Goal: Task Accomplishment & Management: Use online tool/utility

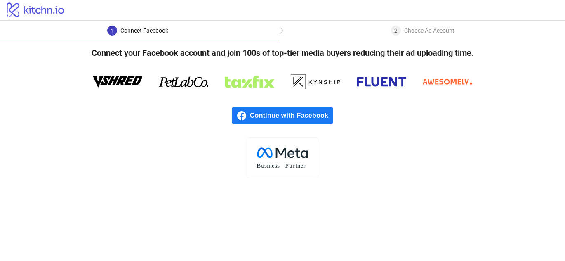
click at [285, 116] on span "Continue with Facebook" at bounding box center [291, 115] width 83 height 17
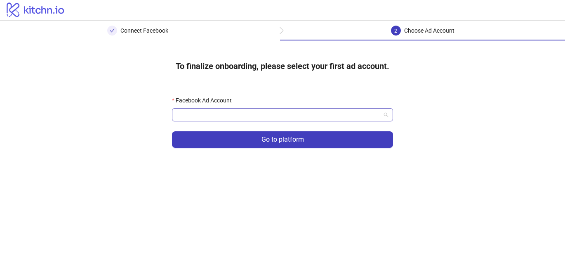
click at [327, 116] on input "Facebook Ad Account" at bounding box center [279, 115] width 204 height 12
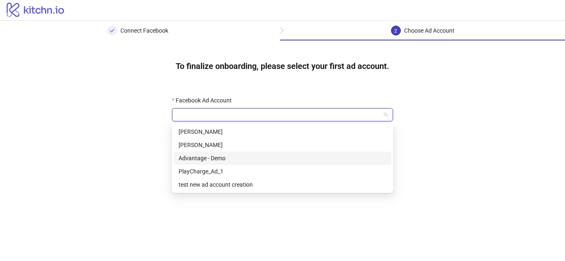
click at [244, 158] on div "Advantage - Demo" at bounding box center [283, 157] width 208 height 9
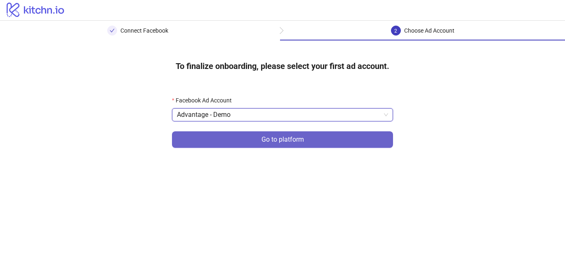
click at [256, 139] on button "Go to platform" at bounding box center [282, 139] width 221 height 17
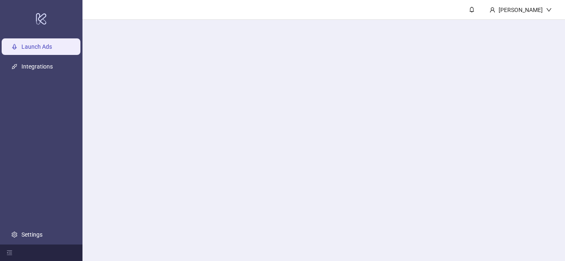
click at [246, 110] on main "Anastasia Solonovich" at bounding box center [324, 130] width 483 height 261
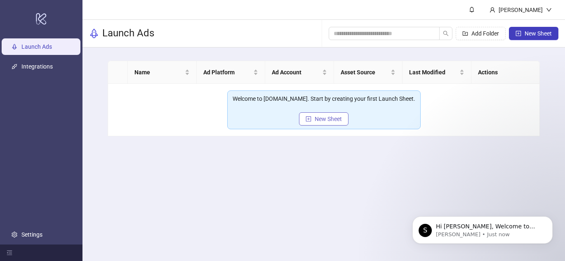
click at [327, 120] on span "New Sheet" at bounding box center [328, 119] width 27 height 7
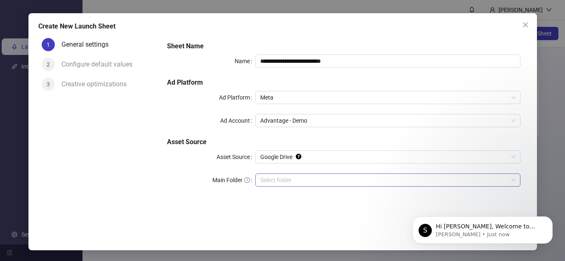
click at [283, 180] on input "Main Folder" at bounding box center [384, 180] width 248 height 12
click at [284, 158] on span "Google Drive" at bounding box center [387, 157] width 255 height 12
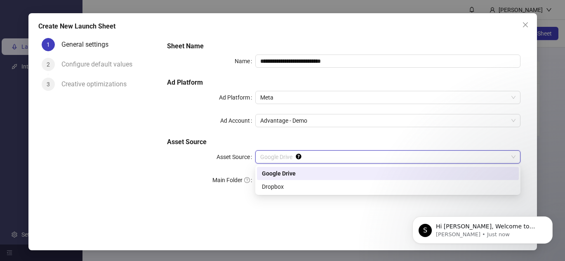
click at [282, 172] on div "Google Drive" at bounding box center [388, 173] width 252 height 9
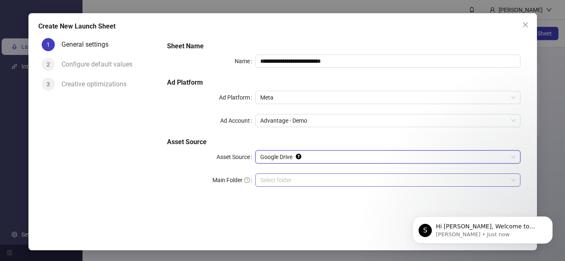
click at [304, 179] on input "Main Folder" at bounding box center [384, 180] width 248 height 12
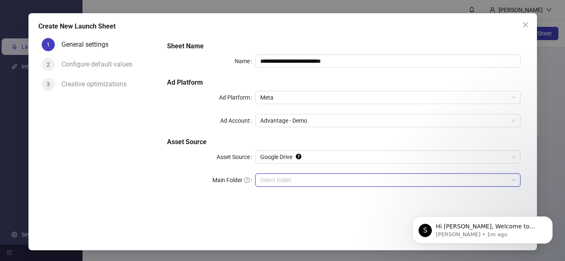
click at [323, 179] on input "Main Folder" at bounding box center [384, 180] width 248 height 12
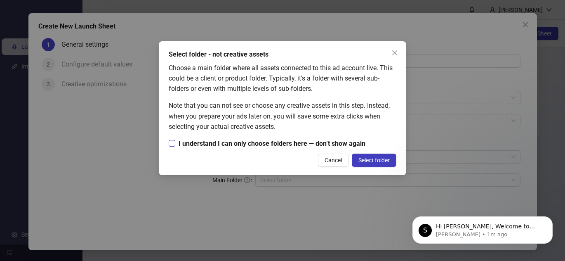
click at [235, 140] on span "I understand I can only choose folders here — don’t show again" at bounding box center [271, 143] width 193 height 10
click at [384, 164] on button "Select folder" at bounding box center [374, 159] width 45 height 13
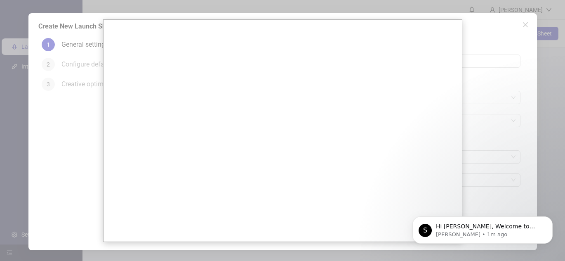
click at [493, 193] on div at bounding box center [282, 130] width 565 height 261
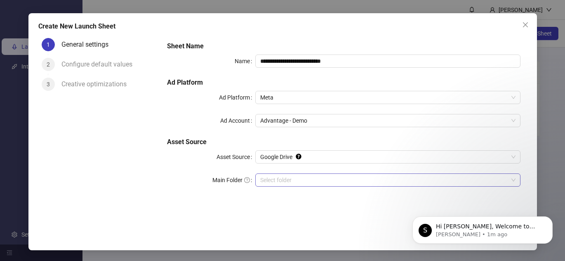
click at [432, 181] on input "Main Folder" at bounding box center [384, 180] width 248 height 12
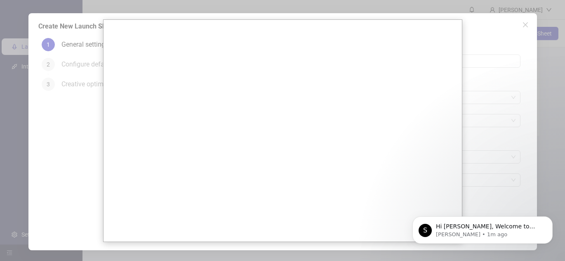
click at [483, 157] on div at bounding box center [282, 130] width 565 height 261
click at [498, 53] on div at bounding box center [282, 130] width 565 height 261
click at [446, 16] on div at bounding box center [282, 130] width 565 height 261
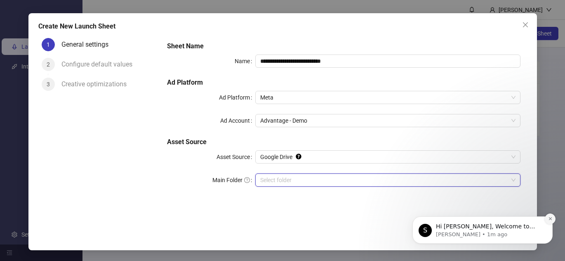
click at [552, 219] on icon "Dismiss notification" at bounding box center [550, 218] width 5 height 5
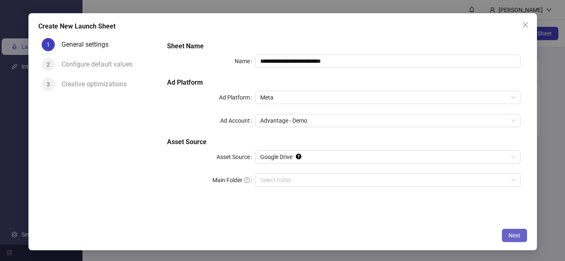
click at [519, 238] on span "Next" at bounding box center [515, 235] width 12 height 7
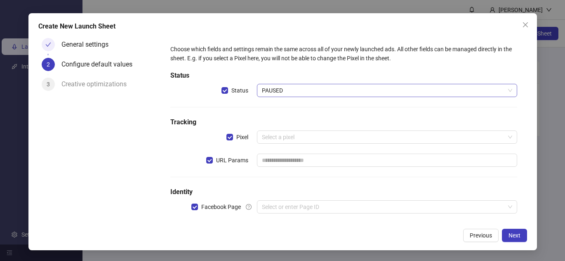
click at [302, 91] on span "PAUSED" at bounding box center [387, 90] width 250 height 12
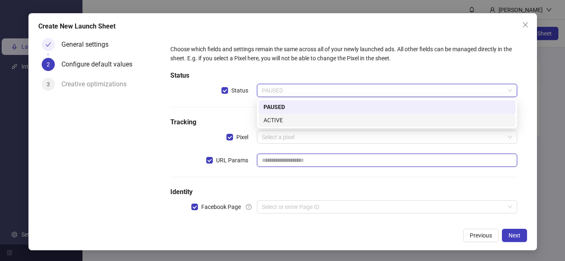
click at [310, 154] on input "text" at bounding box center [387, 159] width 260 height 13
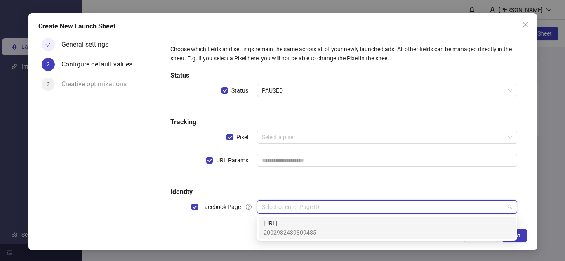
click at [383, 204] on input "search" at bounding box center [383, 207] width 243 height 12
click at [380, 229] on div "advntg.ai 2002982439809485" at bounding box center [387, 228] width 247 height 18
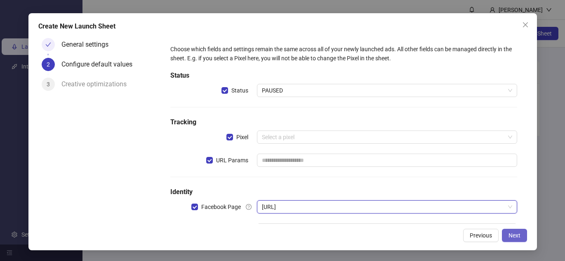
click at [512, 238] on span "Next" at bounding box center [515, 235] width 12 height 7
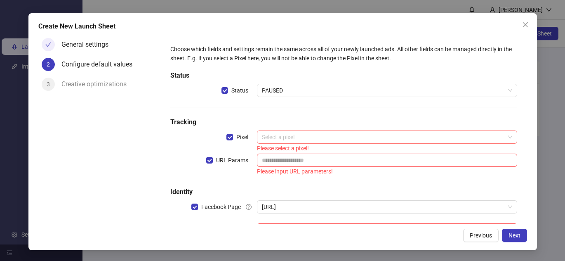
scroll to position [32, 0]
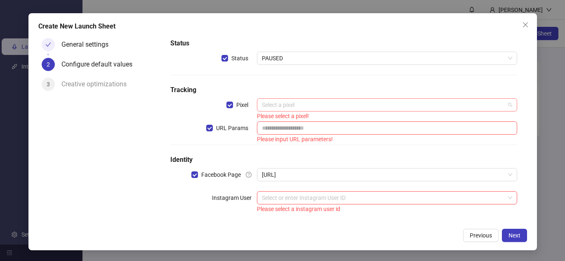
click at [300, 104] on input "search" at bounding box center [383, 105] width 243 height 12
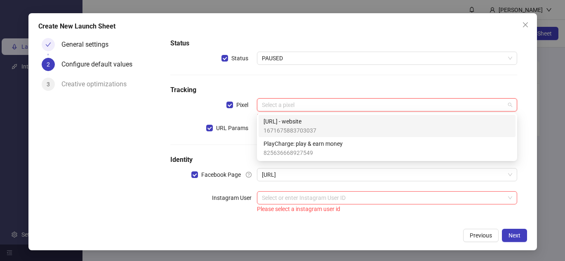
click at [304, 127] on span "1671675883703037" at bounding box center [290, 130] width 53 height 9
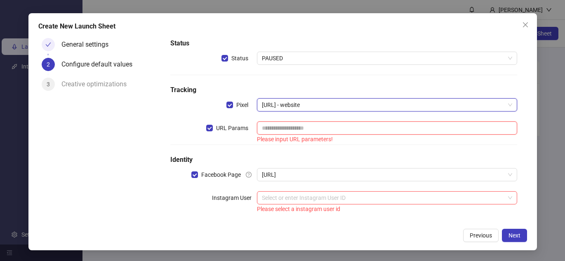
click at [303, 127] on input "text" at bounding box center [387, 127] width 260 height 13
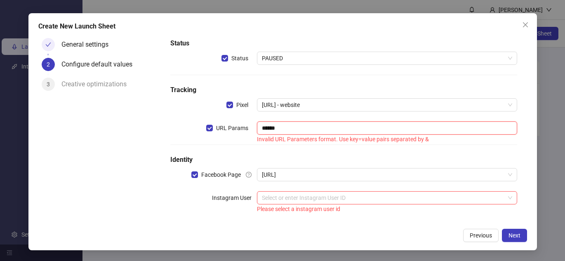
type input "*******"
type input "****"
click at [395, 203] on input "search" at bounding box center [383, 197] width 243 height 12
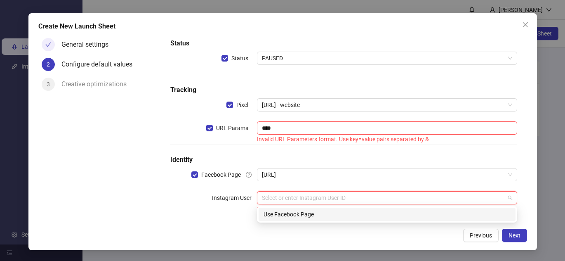
click at [414, 234] on div "Previous Next" at bounding box center [282, 235] width 489 height 13
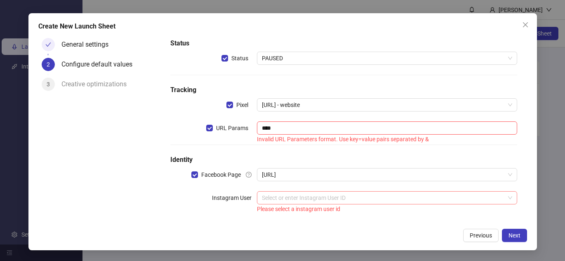
click at [403, 203] on input "search" at bounding box center [383, 197] width 243 height 12
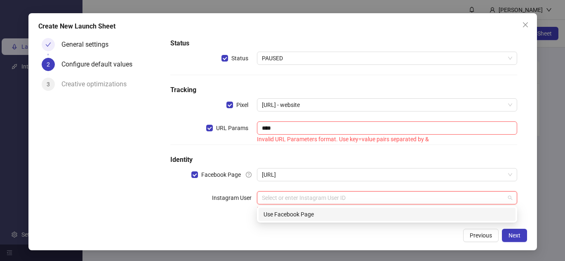
click at [408, 219] on div "Use Facebook Page" at bounding box center [387, 214] width 257 height 13
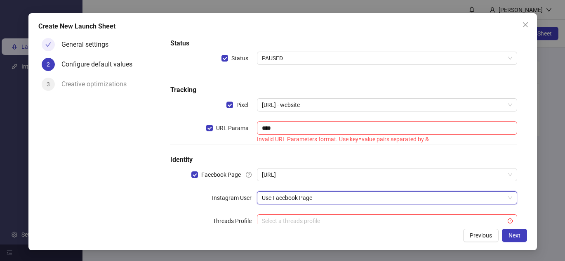
click at [385, 184] on div "Choose which fields and settings remain the same across all of your newly launc…" at bounding box center [344, 124] width 354 height 231
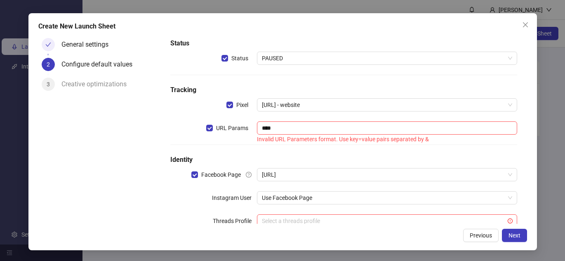
scroll to position [55, 0]
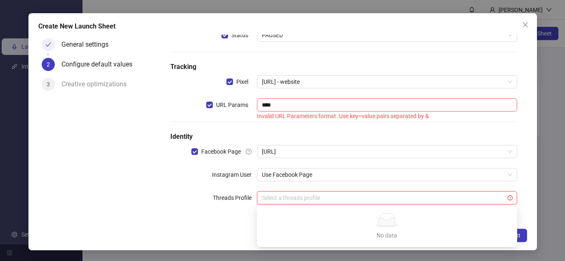
click at [381, 195] on input "search" at bounding box center [383, 197] width 243 height 12
click at [381, 184] on div "Choose which fields and settings remain the same across all of your newly launc…" at bounding box center [344, 101] width 354 height 231
click at [522, 237] on button "Next" at bounding box center [514, 235] width 25 height 13
click at [383, 104] on input "****" at bounding box center [387, 104] width 260 height 13
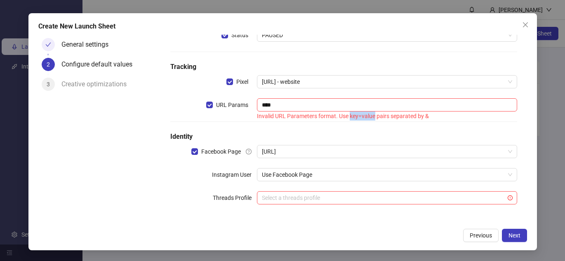
drag, startPoint x: 350, startPoint y: 115, endPoint x: 375, endPoint y: 116, distance: 25.2
click at [375, 116] on div "Invalid URL Parameters format. Use key=value pairs separated by &" at bounding box center [387, 115] width 260 height 9
copy div "key=value"
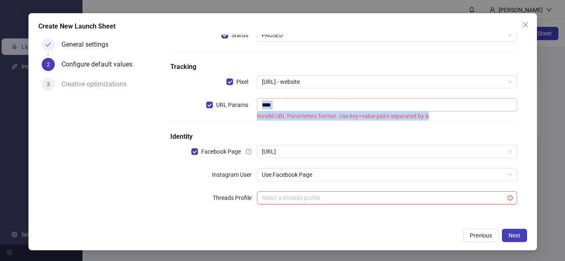
drag, startPoint x: 437, startPoint y: 116, endPoint x: 278, endPoint y: 110, distance: 158.1
click at [278, 110] on div "**** Invalid URL Parameters format. Use key=value pairs separated by &" at bounding box center [387, 109] width 260 height 23
copy div "Invalid URL Parameters format. Use key=value pairs separated by &"
click at [323, 101] on input "****" at bounding box center [387, 104] width 260 height 13
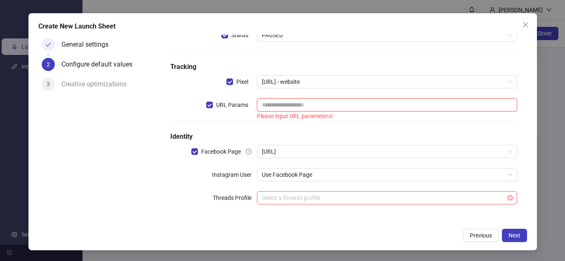
paste input "**********"
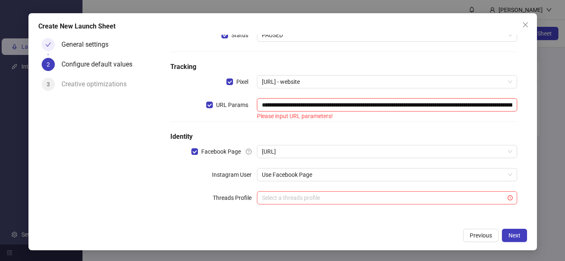
scroll to position [0, 159]
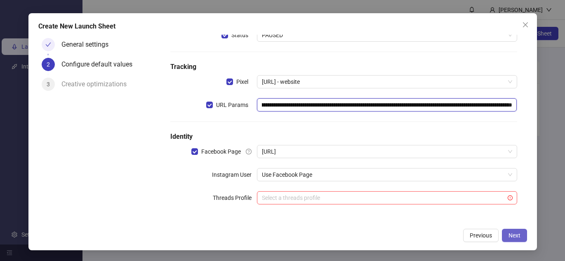
type input "**********"
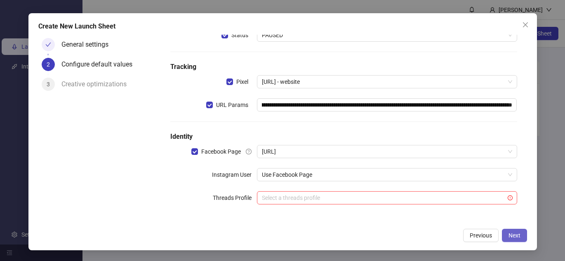
click at [514, 235] on span "Next" at bounding box center [515, 235] width 12 height 7
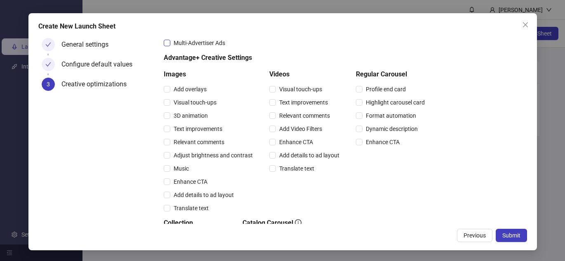
click at [188, 43] on span "Multi-Advertiser Ads" at bounding box center [199, 42] width 58 height 9
click at [193, 156] on span "Adjust brightness and contrast" at bounding box center [213, 155] width 86 height 9
click at [191, 144] on span "Relevant comments" at bounding box center [198, 141] width 57 height 9
click at [196, 88] on span "Add overlays" at bounding box center [190, 89] width 40 height 9
click at [200, 105] on span "Visual touch-ups" at bounding box center [195, 102] width 50 height 9
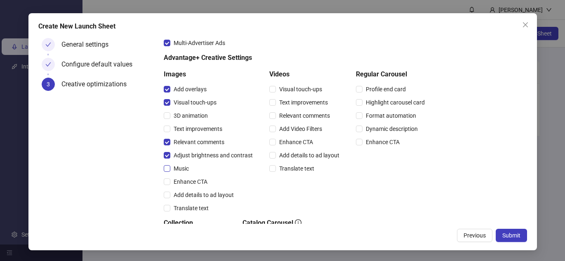
click at [178, 166] on span "Music" at bounding box center [181, 168] width 22 height 9
click at [186, 185] on span "Enhance CTA" at bounding box center [190, 181] width 40 height 9
click at [190, 197] on span "Add details to ad layout" at bounding box center [203, 194] width 67 height 9
click at [193, 208] on span "Translate text" at bounding box center [191, 207] width 42 height 9
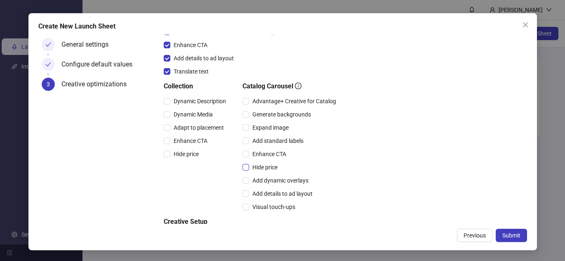
scroll to position [241, 0]
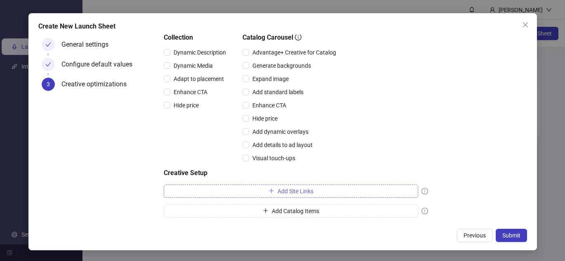
click at [288, 192] on span "Add Site Links" at bounding box center [296, 191] width 36 height 7
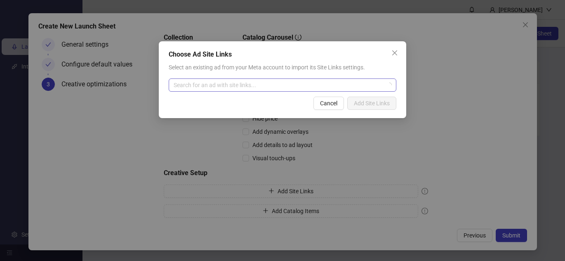
click at [249, 84] on input "search" at bounding box center [279, 85] width 210 height 12
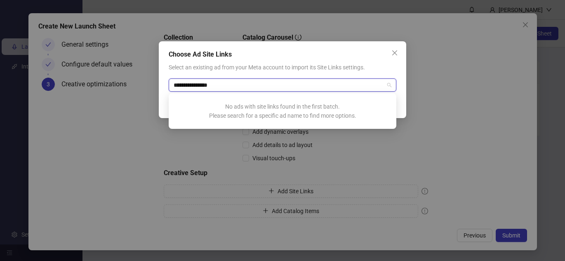
type input "**********"
click at [311, 84] on input "**********" at bounding box center [279, 85] width 210 height 12
click at [395, 50] on icon "close" at bounding box center [395, 53] width 7 height 7
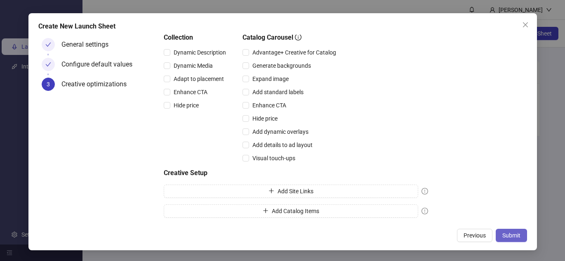
click at [516, 238] on span "Submit" at bounding box center [512, 235] width 18 height 7
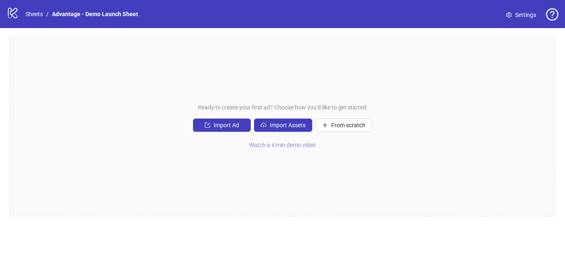
click at [283, 147] on span "Watch a 4 min demo video" at bounding box center [282, 145] width 67 height 7
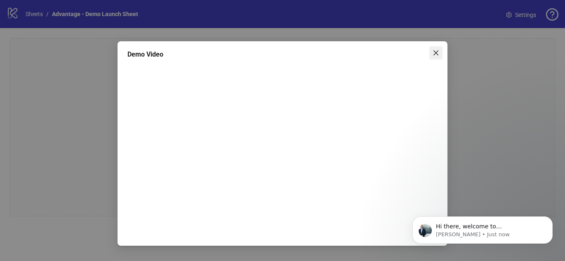
click at [439, 52] on span "Close" at bounding box center [435, 53] width 13 height 7
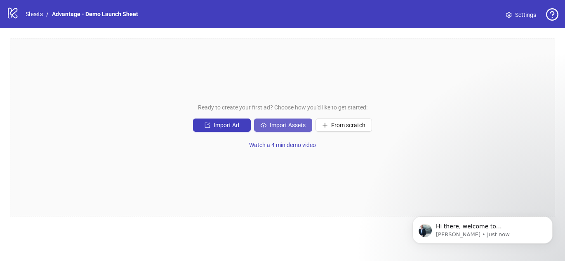
click at [290, 125] on span "Import Assets" at bounding box center [288, 125] width 36 height 7
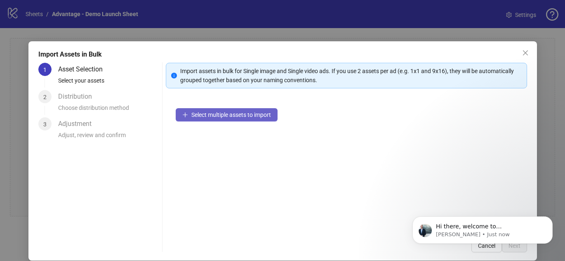
click at [259, 119] on button "Select multiple assets to import" at bounding box center [227, 114] width 102 height 13
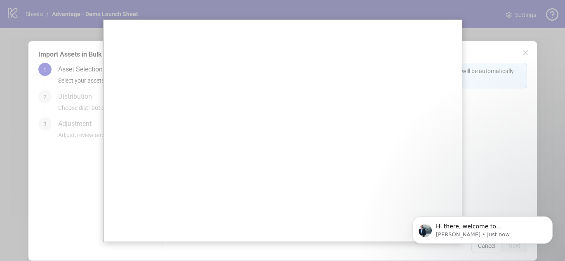
click at [463, 139] on div at bounding box center [282, 130] width 565 height 261
click at [481, 68] on div at bounding box center [282, 130] width 565 height 261
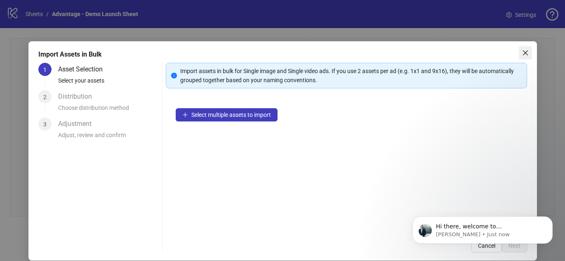
click at [524, 51] on icon "close" at bounding box center [525, 52] width 5 height 5
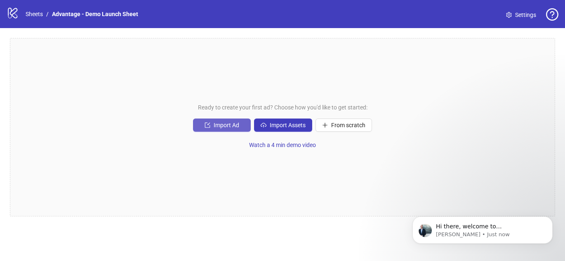
click at [234, 125] on span "Import Ad" at bounding box center [227, 125] width 26 height 7
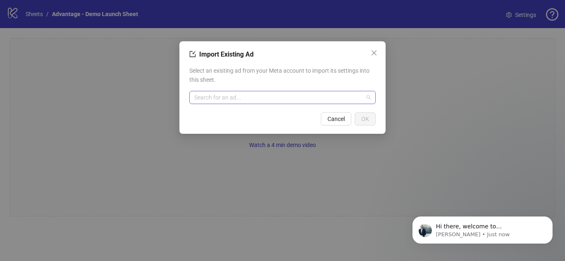
click at [227, 97] on input "search" at bounding box center [278, 97] width 169 height 12
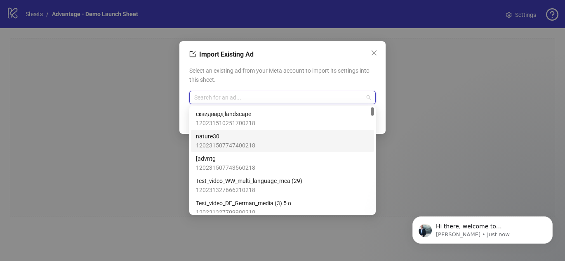
click at [251, 144] on span "120231507747400218" at bounding box center [225, 145] width 59 height 9
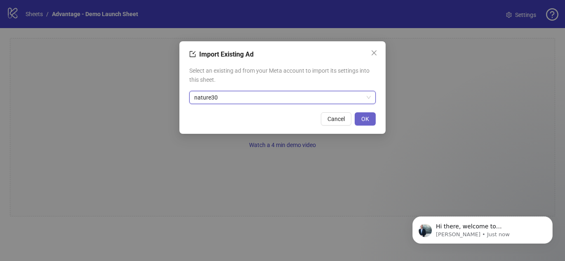
click at [370, 120] on button "OK" at bounding box center [365, 118] width 21 height 13
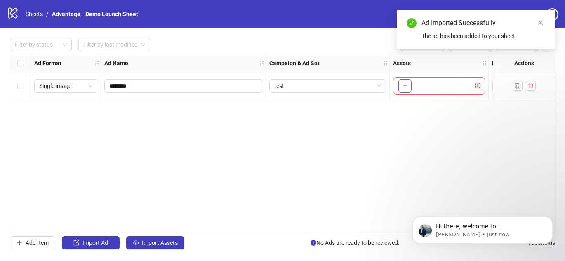
click at [408, 86] on icon "plus" at bounding box center [405, 86] width 6 height 6
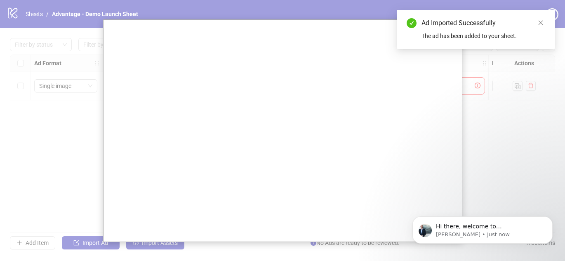
click at [482, 132] on div at bounding box center [282, 130] width 565 height 261
click at [540, 21] on icon "close" at bounding box center [541, 23] width 5 height 5
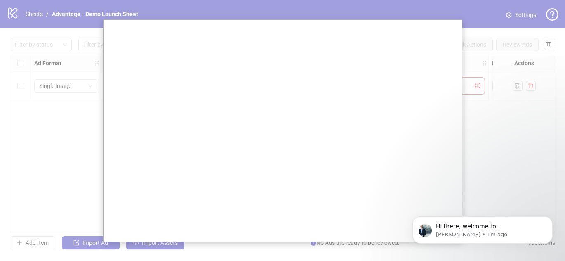
click at [521, 164] on div at bounding box center [282, 130] width 565 height 261
click at [552, 218] on icon "Dismiss notification" at bounding box center [550, 218] width 5 height 5
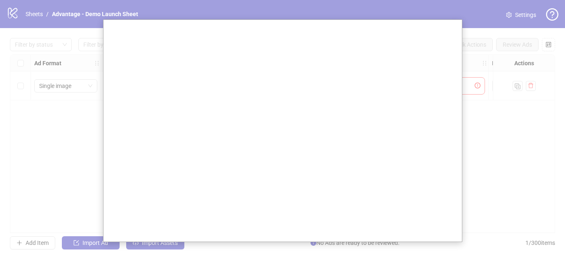
click at [509, 206] on div at bounding box center [282, 130] width 565 height 261
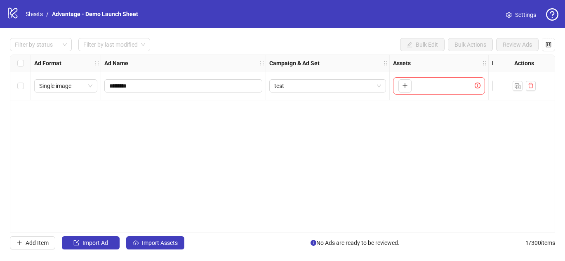
click at [519, 13] on span "Settings" at bounding box center [525, 14] width 21 height 9
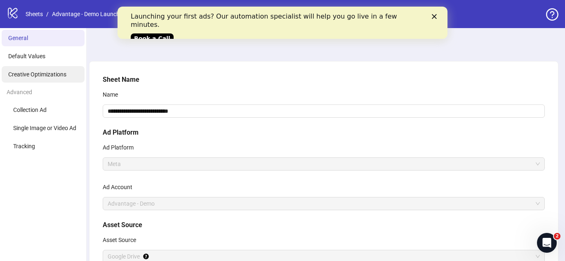
click at [55, 76] on span "Creative Optimizations" at bounding box center [37, 74] width 58 height 7
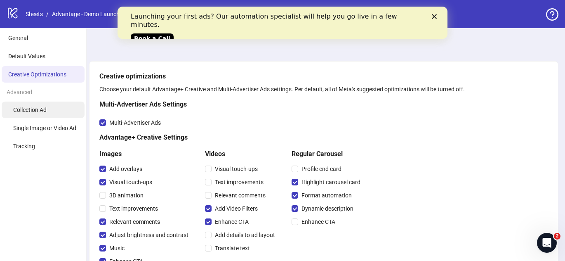
click at [57, 113] on li "Collection Ad" at bounding box center [43, 109] width 83 height 17
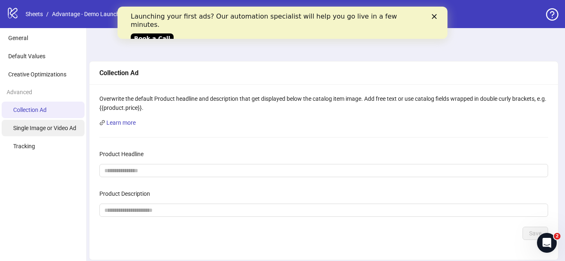
click at [58, 127] on span "Single Image or Video Ad" at bounding box center [44, 128] width 63 height 7
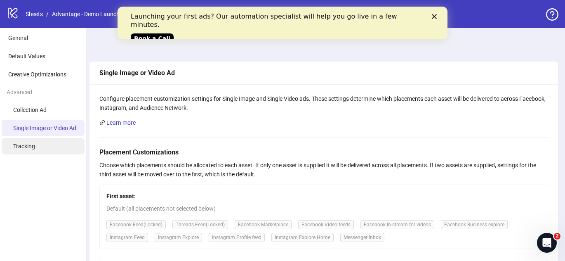
click at [56, 148] on li "Tracking" at bounding box center [43, 146] width 83 height 17
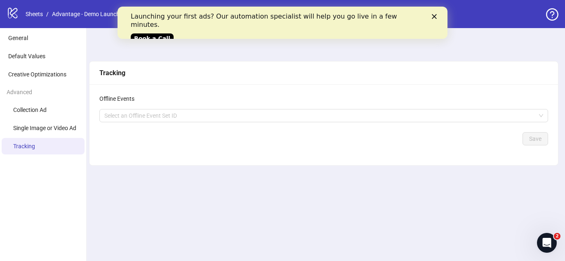
click at [437, 16] on div "Close" at bounding box center [436, 16] width 8 height 5
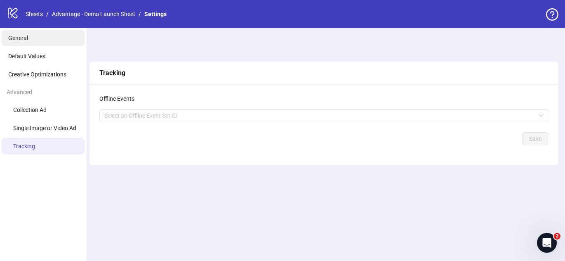
click at [32, 35] on li "General" at bounding box center [43, 38] width 83 height 17
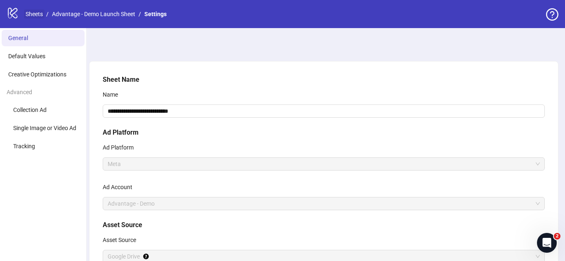
click at [34, 12] on link "Sheets" at bounding box center [34, 13] width 21 height 9
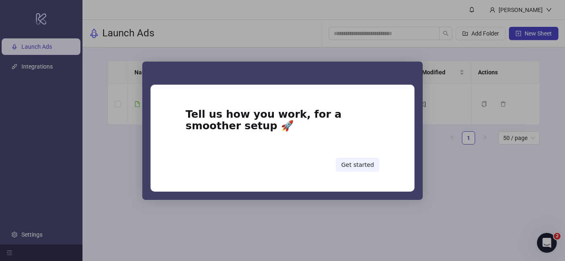
click at [447, 181] on div "Intercom messenger" at bounding box center [282, 130] width 565 height 261
click at [361, 162] on button "Get started" at bounding box center [358, 165] width 44 height 14
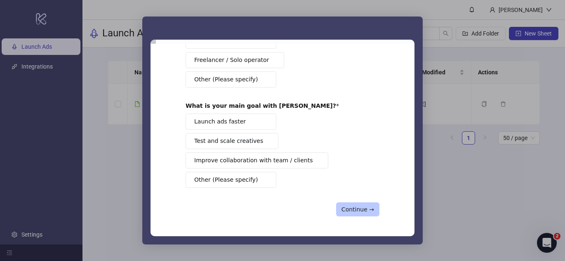
click at [356, 212] on button "Continue →" at bounding box center [357, 209] width 43 height 14
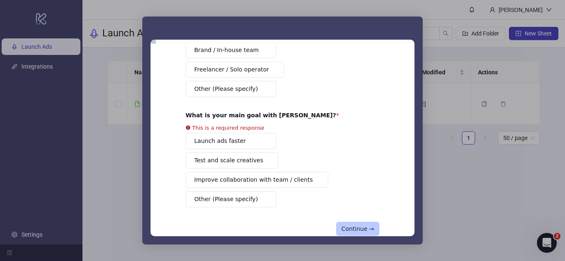
scroll to position [49, 0]
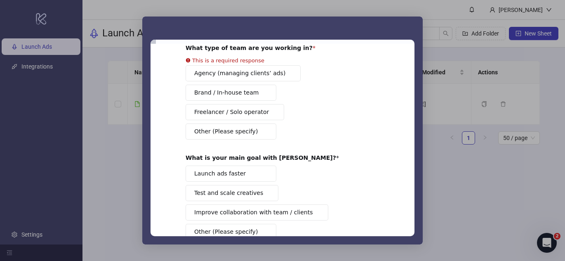
click at [256, 198] on button "Test and scale creatives" at bounding box center [232, 193] width 93 height 16
click at [254, 172] on button "Launch ads faster" at bounding box center [231, 173] width 91 height 16
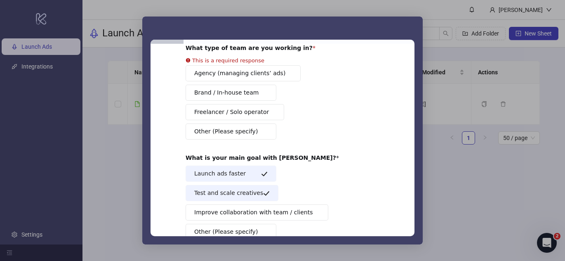
click at [267, 214] on span "Improve collaboration with team / clients" at bounding box center [253, 212] width 119 height 9
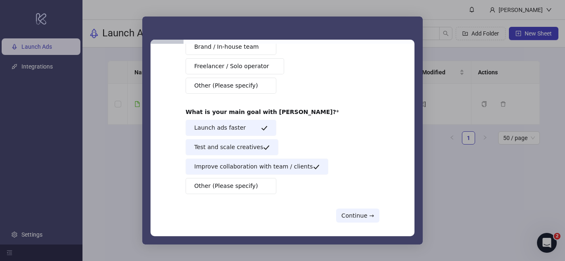
scroll to position [0, 0]
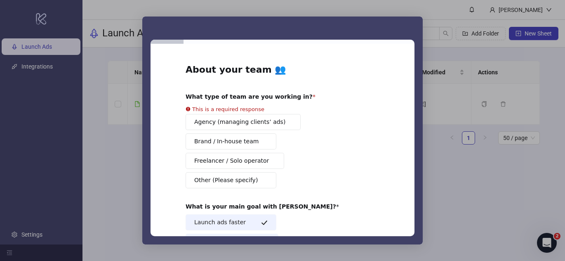
click at [255, 121] on div "Agency (managing clients’ ads) Brand / In-house team Freelancer / Solo operator…" at bounding box center [283, 151] width 194 height 74
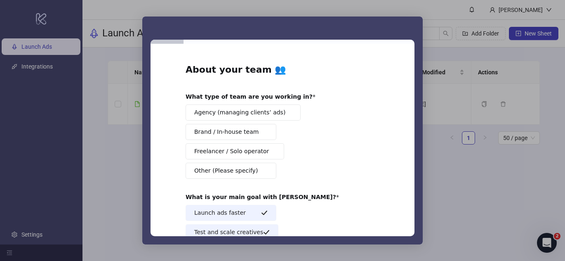
click at [264, 109] on span "Agency (managing clients’ ads)" at bounding box center [239, 112] width 91 height 9
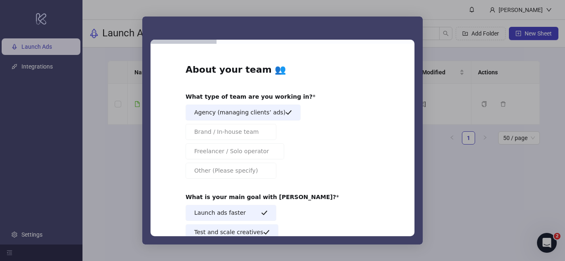
scroll to position [91, 0]
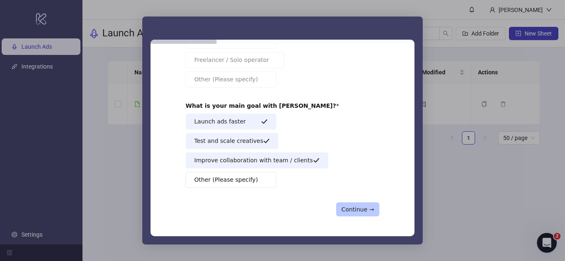
click at [367, 208] on button "Continue →" at bounding box center [357, 209] width 43 height 14
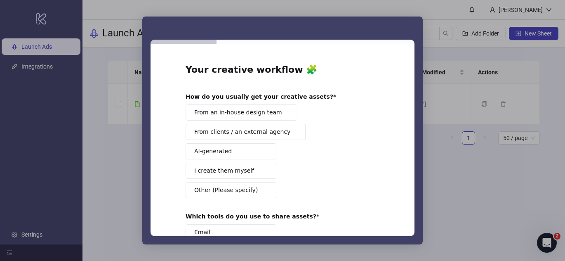
click at [260, 115] on span "From an in-house design team" at bounding box center [238, 112] width 88 height 9
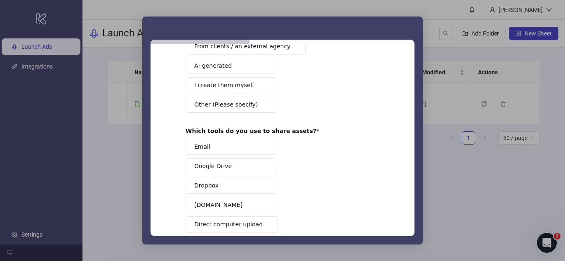
scroll to position [149, 0]
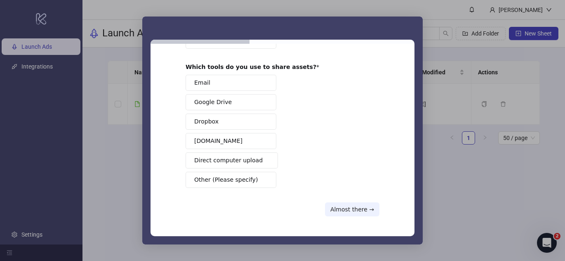
click at [224, 82] on button "Email" at bounding box center [231, 83] width 91 height 16
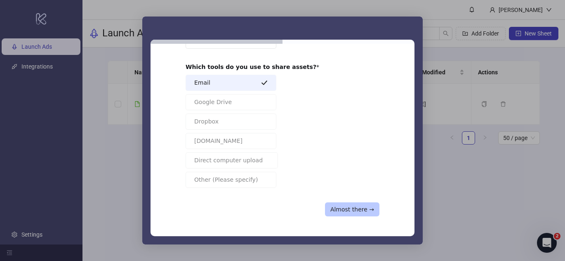
click at [352, 215] on button "Almost there →" at bounding box center [352, 209] width 54 height 14
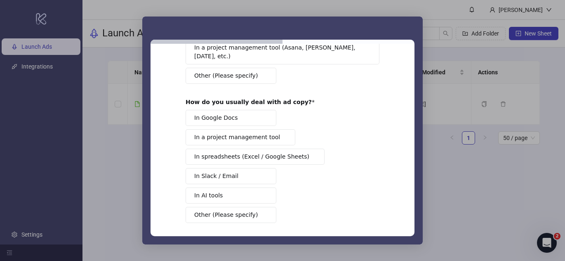
scroll to position [117, 0]
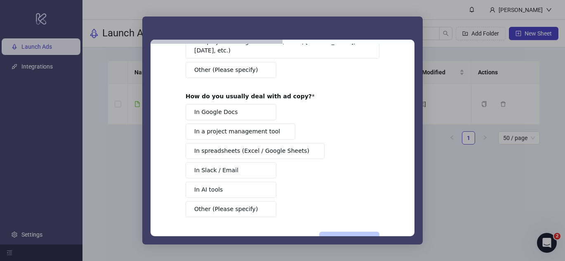
click at [354, 231] on button "One more step →" at bounding box center [349, 238] width 60 height 14
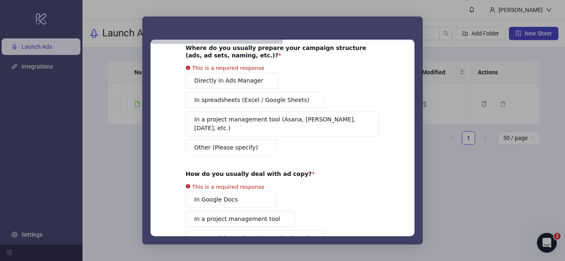
click at [218, 84] on div "Directly in Ads Manager In spreadsheets (Excel / Google Sheets) In a project ma…" at bounding box center [283, 114] width 194 height 83
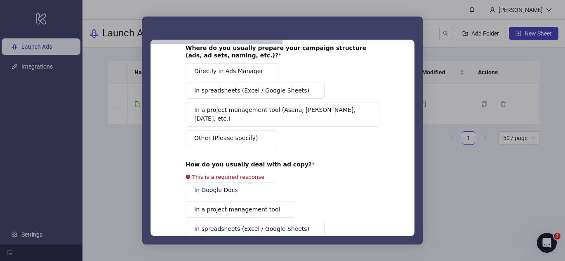
click at [254, 184] on div "In Google Docs In a project management tool In spreadsheets (Excel / Google She…" at bounding box center [283, 238] width 194 height 113
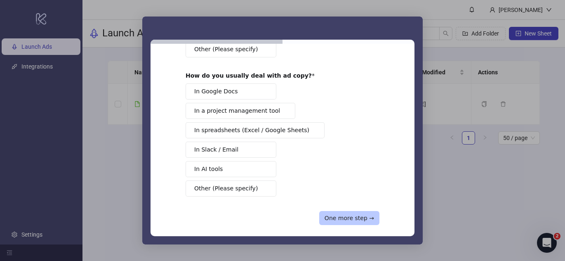
click at [342, 213] on button "One more step →" at bounding box center [349, 218] width 60 height 14
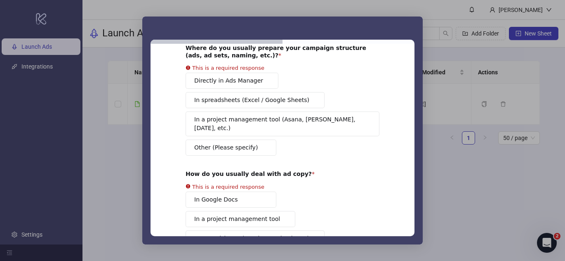
click at [262, 194] on div "In Google Docs In a project management tool In spreadsheets (Excel / Google She…" at bounding box center [283, 247] width 194 height 113
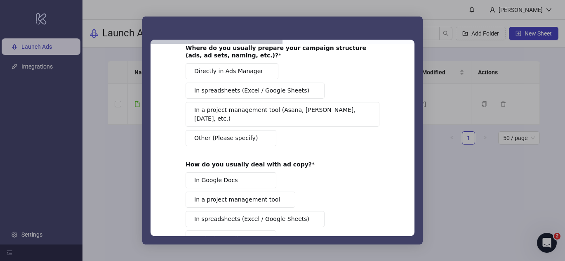
click at [245, 83] on div "Directly in Ads Manager In spreadsheets (Excel / Google Sheets) In a project ma…" at bounding box center [283, 104] width 194 height 83
click at [234, 71] on span "Directly in Ads Manager" at bounding box center [228, 71] width 69 height 9
click at [238, 173] on button "In Google Docs" at bounding box center [231, 180] width 91 height 16
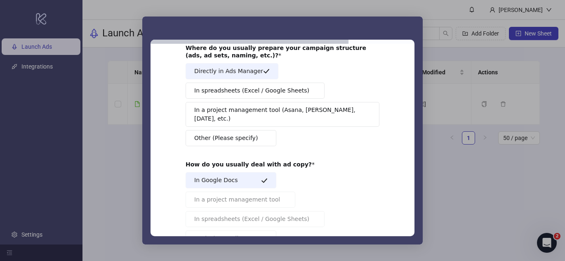
scroll to position [137, 0]
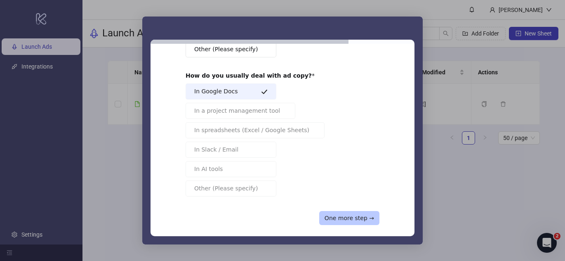
click at [357, 215] on button "One more step →" at bounding box center [349, 218] width 60 height 14
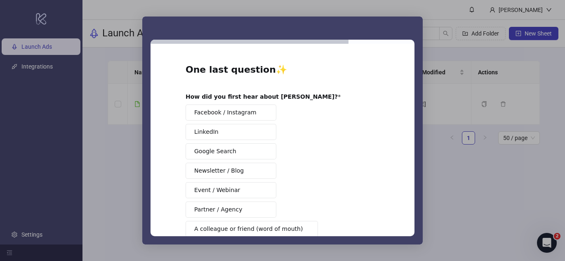
click at [258, 113] on button "Facebook / Instagram" at bounding box center [231, 112] width 91 height 16
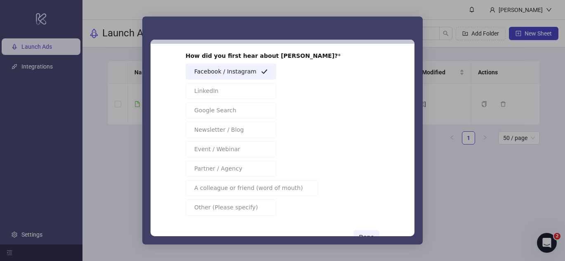
scroll to position [68, 0]
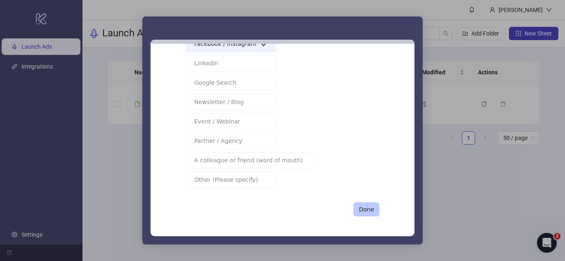
click at [366, 207] on button "Done" at bounding box center [367, 209] width 26 height 14
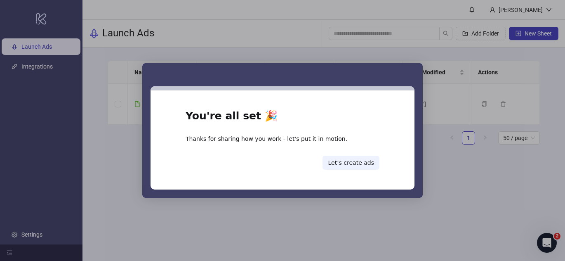
scroll to position [0, 0]
click at [341, 165] on button "Let’s create ads" at bounding box center [351, 163] width 57 height 14
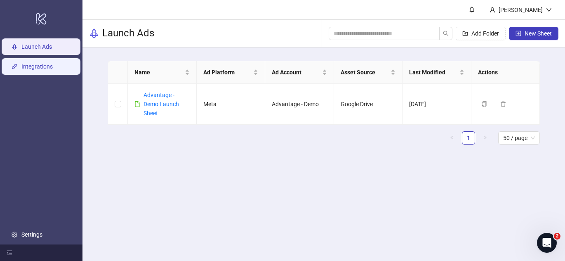
click at [50, 63] on link "Integrations" at bounding box center [36, 66] width 31 height 7
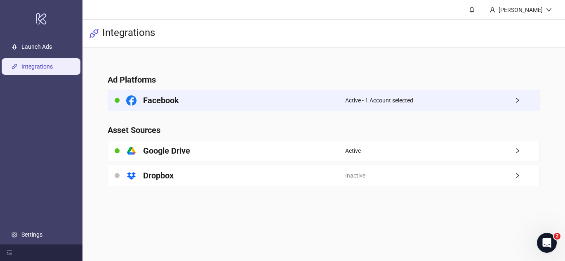
click at [403, 101] on span "Active - 1 Account selected" at bounding box center [379, 100] width 68 height 9
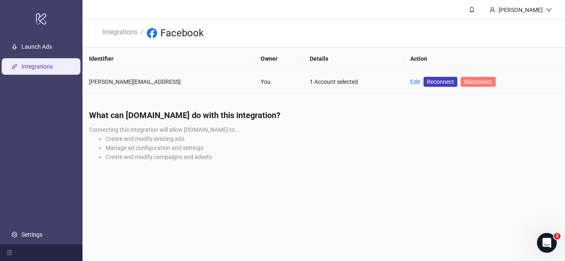
click at [464, 80] on span "Disconnect" at bounding box center [478, 81] width 28 height 7
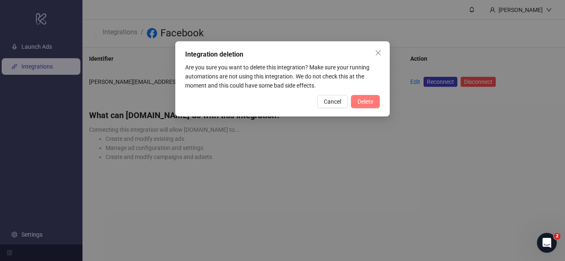
click at [363, 98] on span "Delete" at bounding box center [366, 101] width 16 height 7
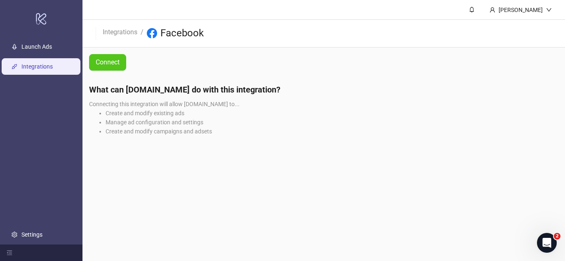
click at [36, 63] on link "Integrations" at bounding box center [36, 66] width 31 height 7
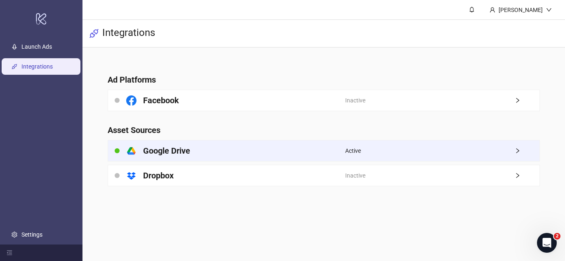
click at [361, 153] on span "Active" at bounding box center [353, 150] width 16 height 9
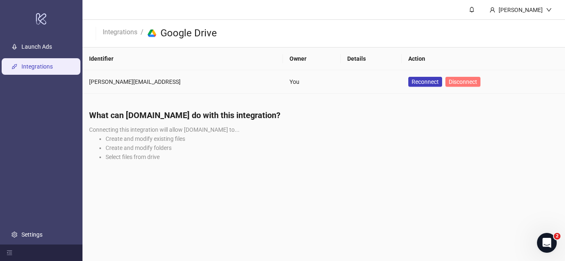
click at [449, 80] on span "Disconnect" at bounding box center [463, 81] width 28 height 7
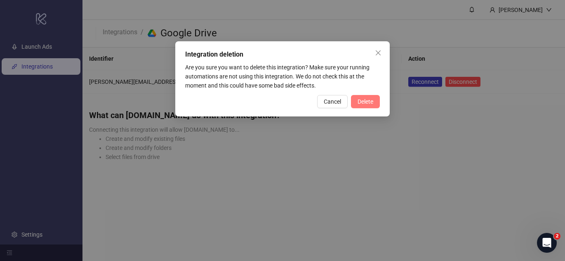
click at [363, 101] on span "Delete" at bounding box center [366, 101] width 16 height 7
